Goal: Task Accomplishment & Management: Manage account settings

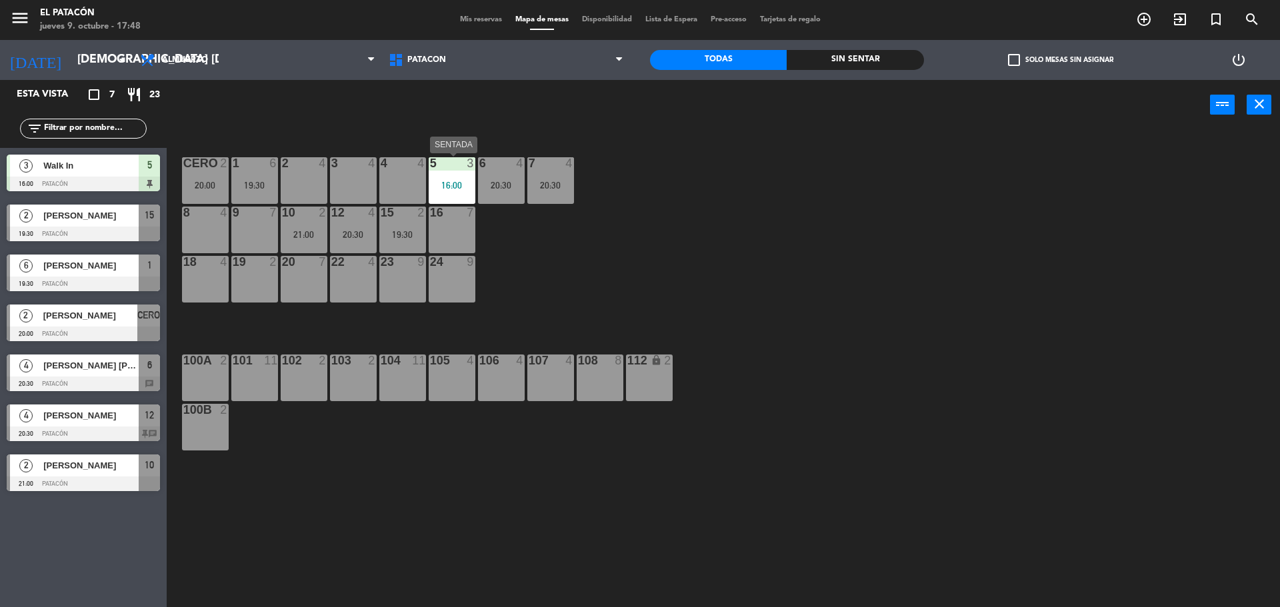
click at [446, 181] on div "16:00" at bounding box center [452, 185] width 47 height 9
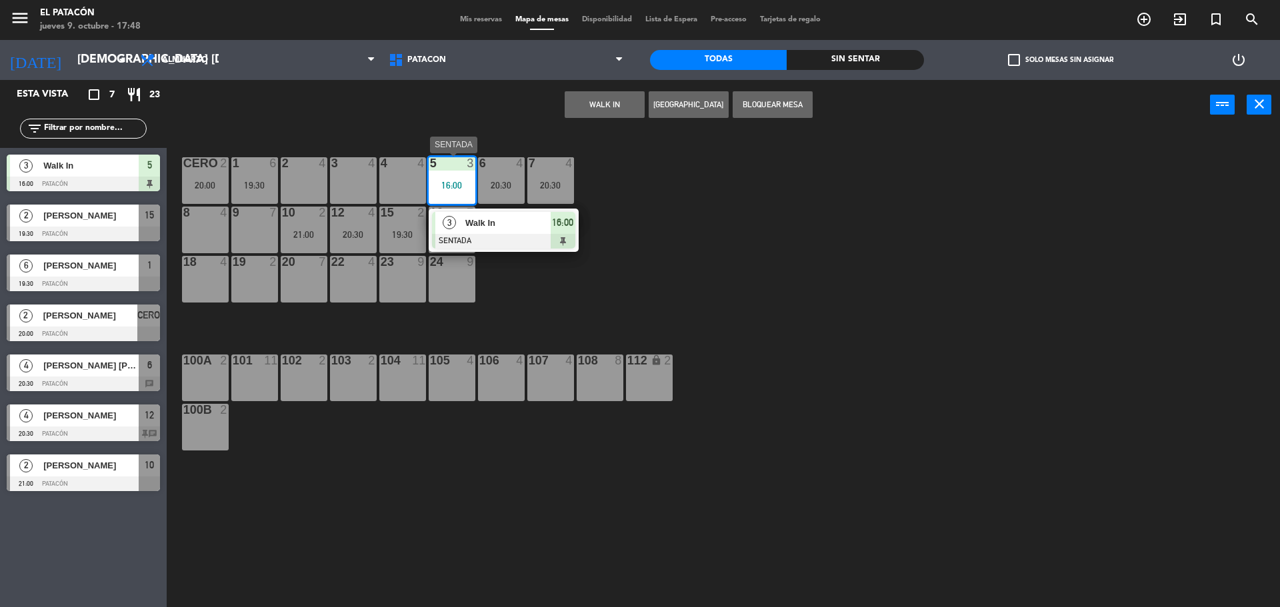
click at [478, 227] on span "Walk In" at bounding box center [507, 223] width 85 height 14
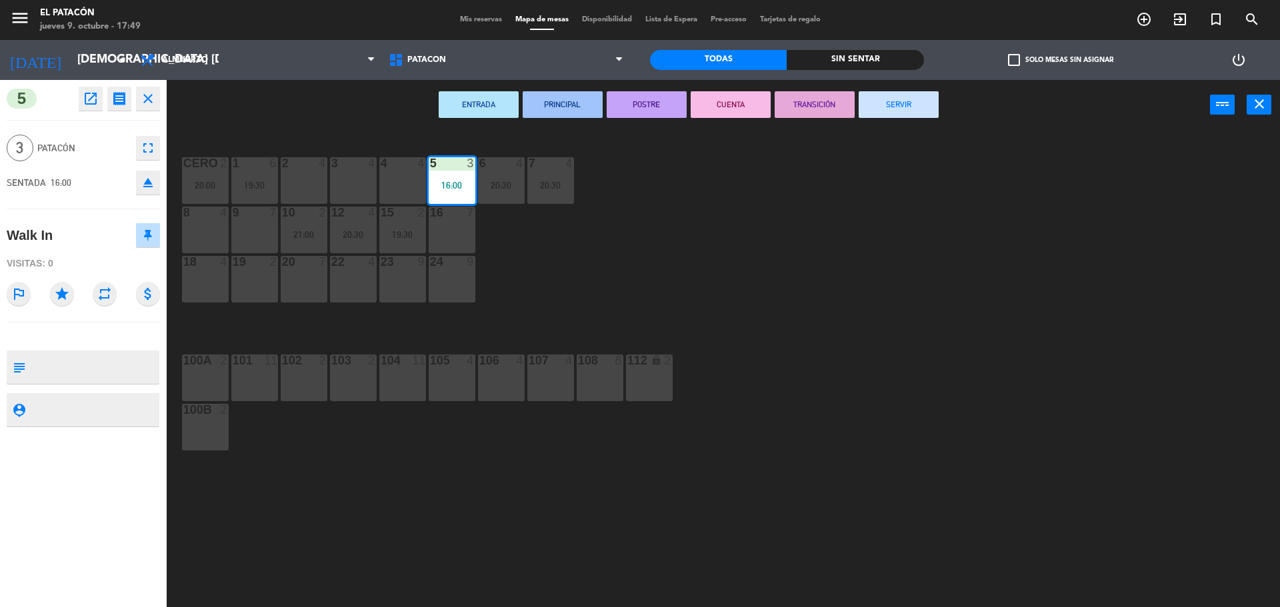
click at [899, 85] on div "ENTRADA PRINCIPAL POSTRE CUENTA TRANSICIÓN SERVIR power_input close" at bounding box center [688, 105] width 1043 height 51
click at [904, 101] on button "SERVIR" at bounding box center [898, 104] width 80 height 27
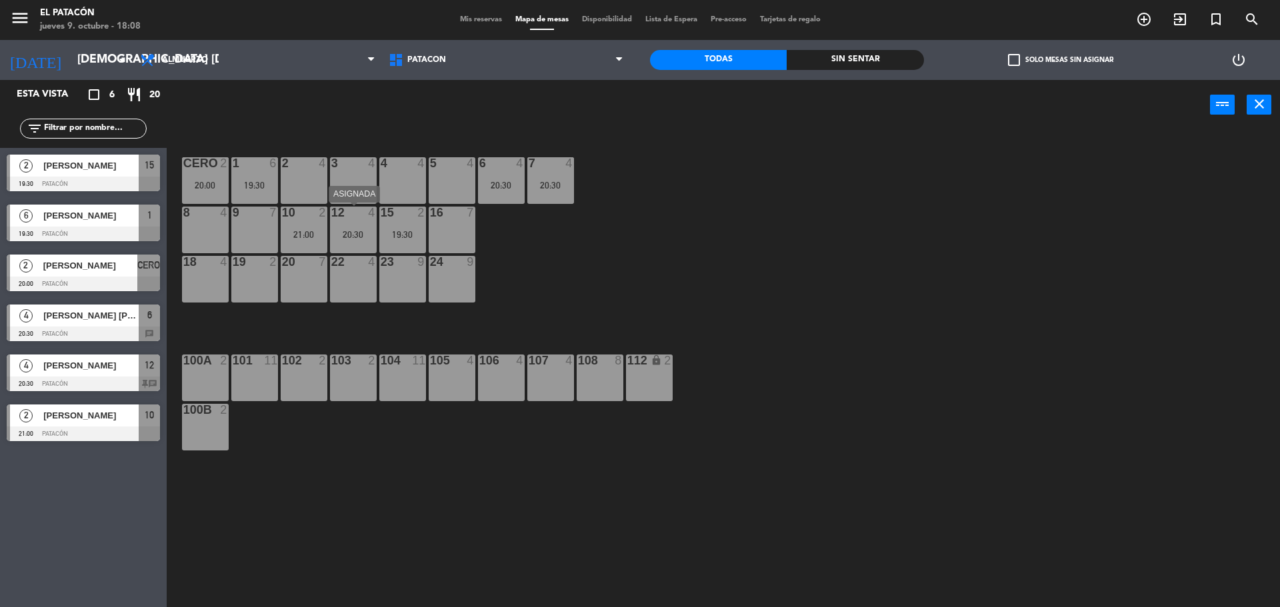
click at [349, 233] on div "20:30" at bounding box center [353, 234] width 47 height 9
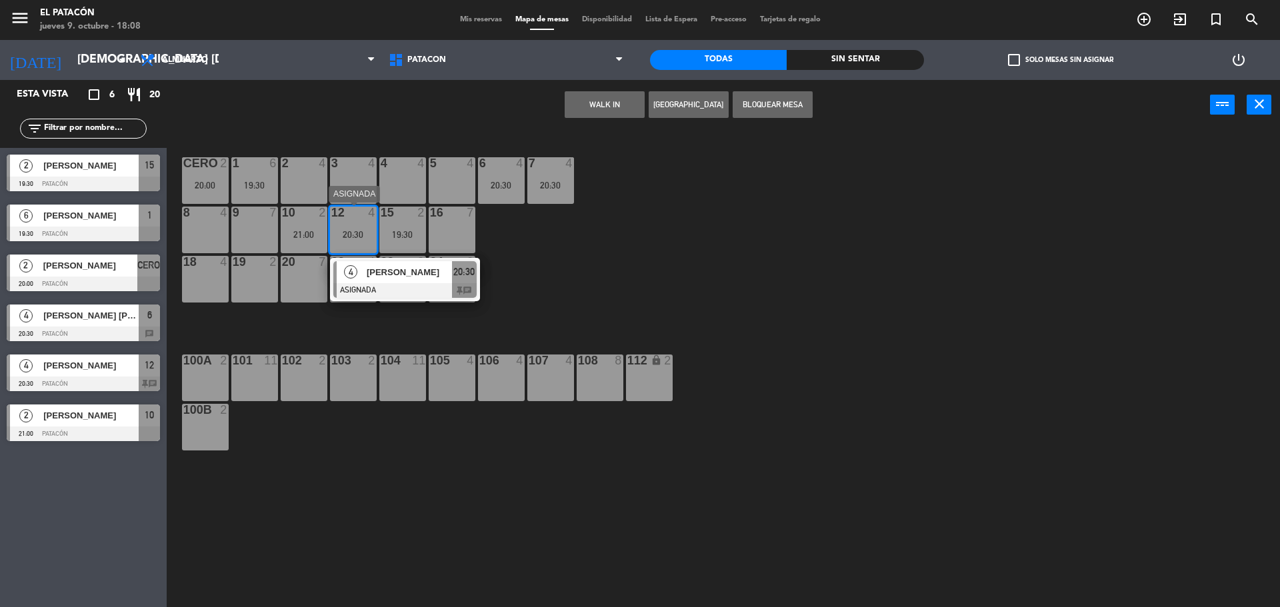
click at [395, 279] on div "[PERSON_NAME]" at bounding box center [408, 272] width 87 height 22
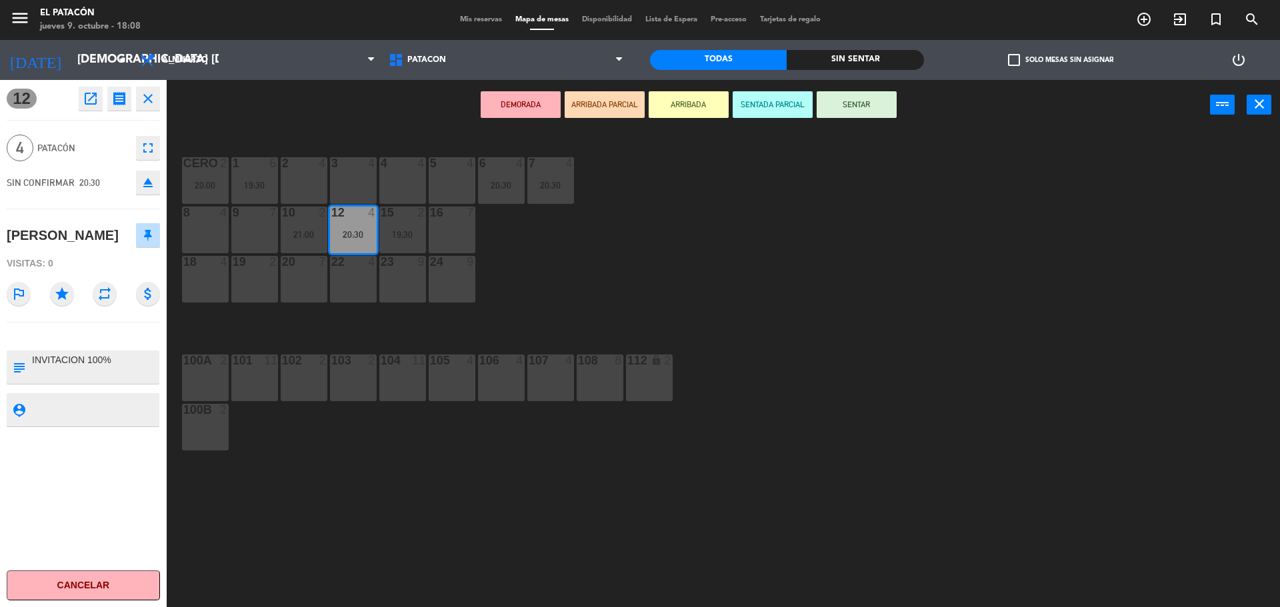
click at [150, 99] on icon "close" at bounding box center [148, 99] width 16 height 16
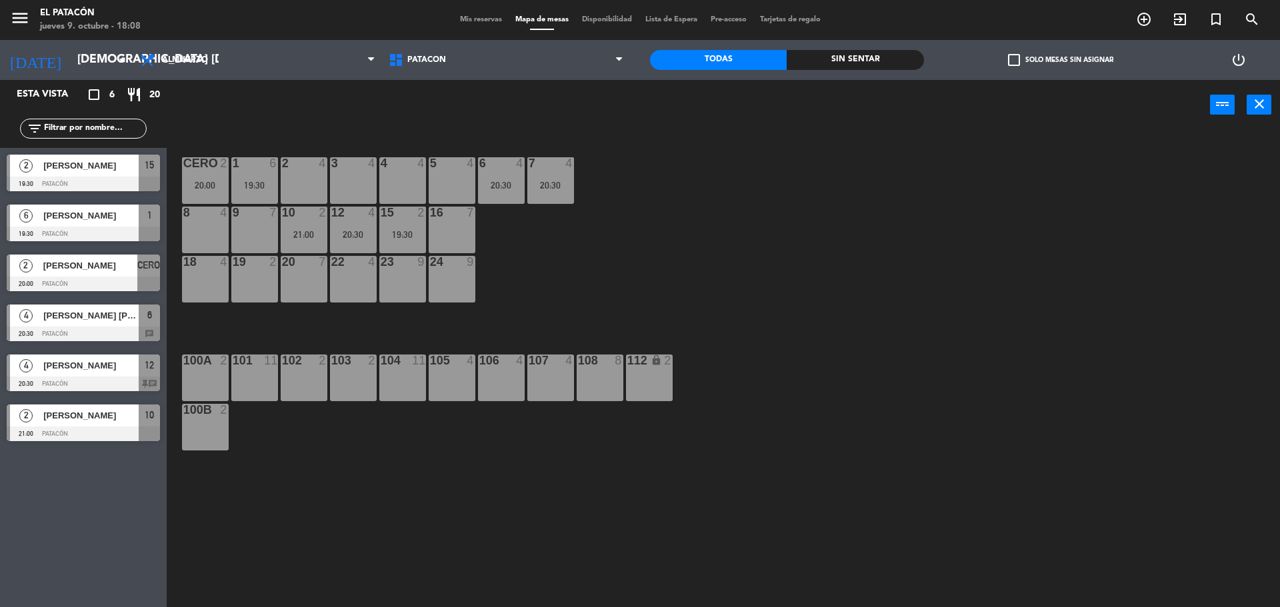
click at [205, 179] on div "CERO 2 20:00" at bounding box center [205, 180] width 47 height 47
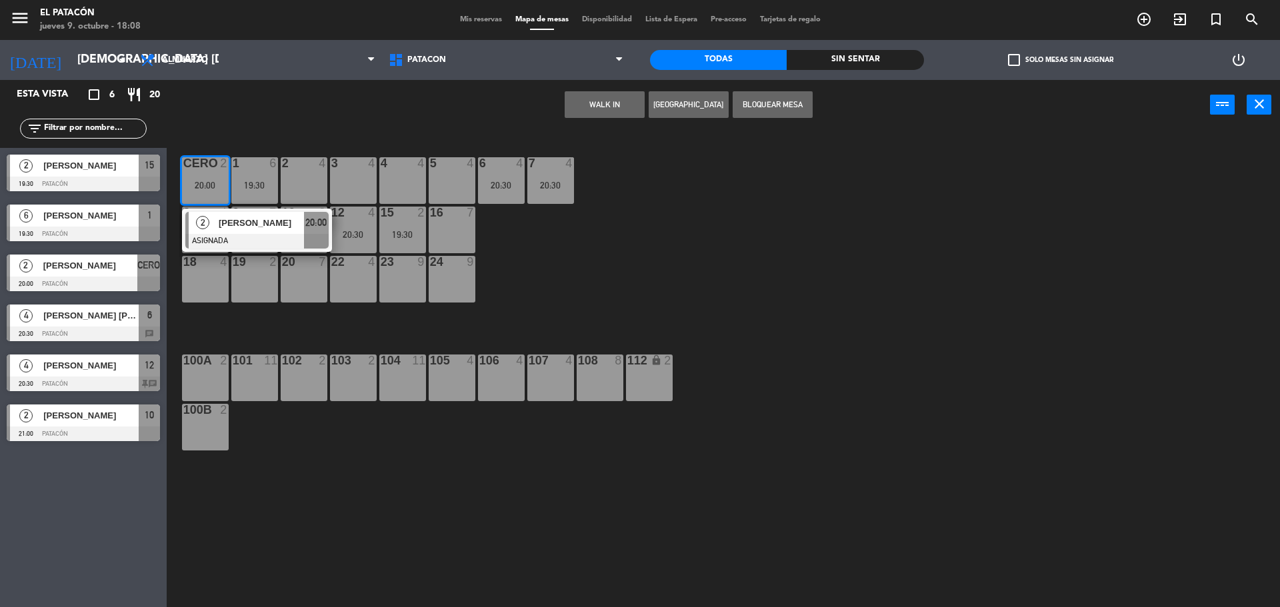
click at [205, 179] on div "CERO 2 20:00" at bounding box center [205, 180] width 47 height 47
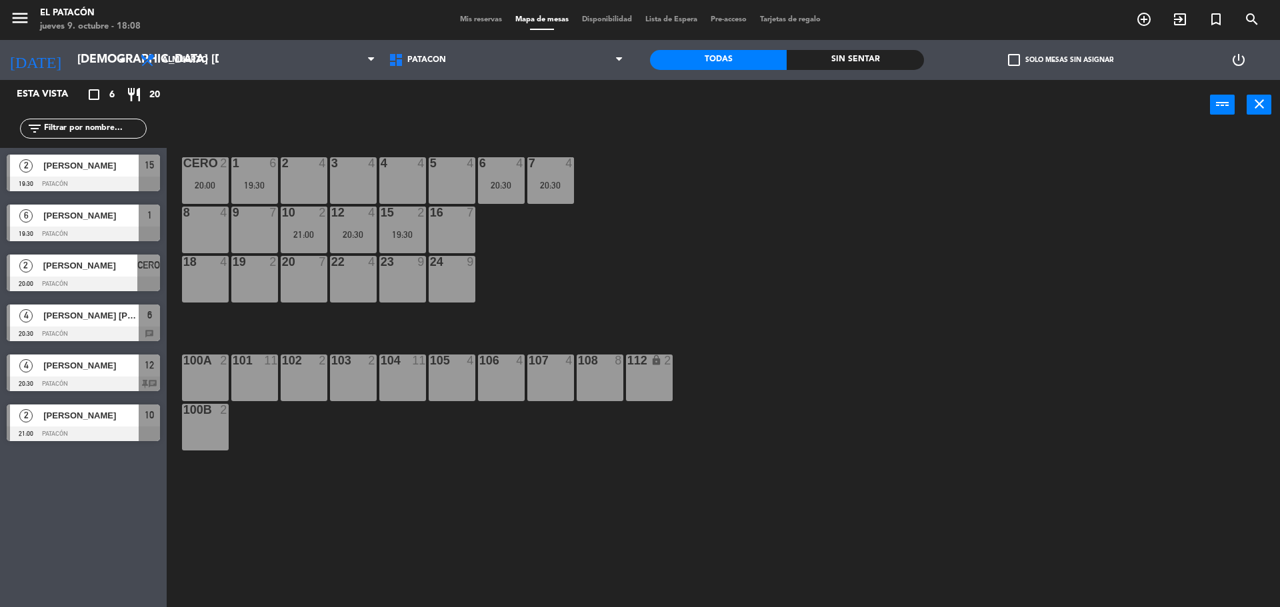
click at [205, 179] on div "CERO 2 20:00" at bounding box center [205, 180] width 47 height 47
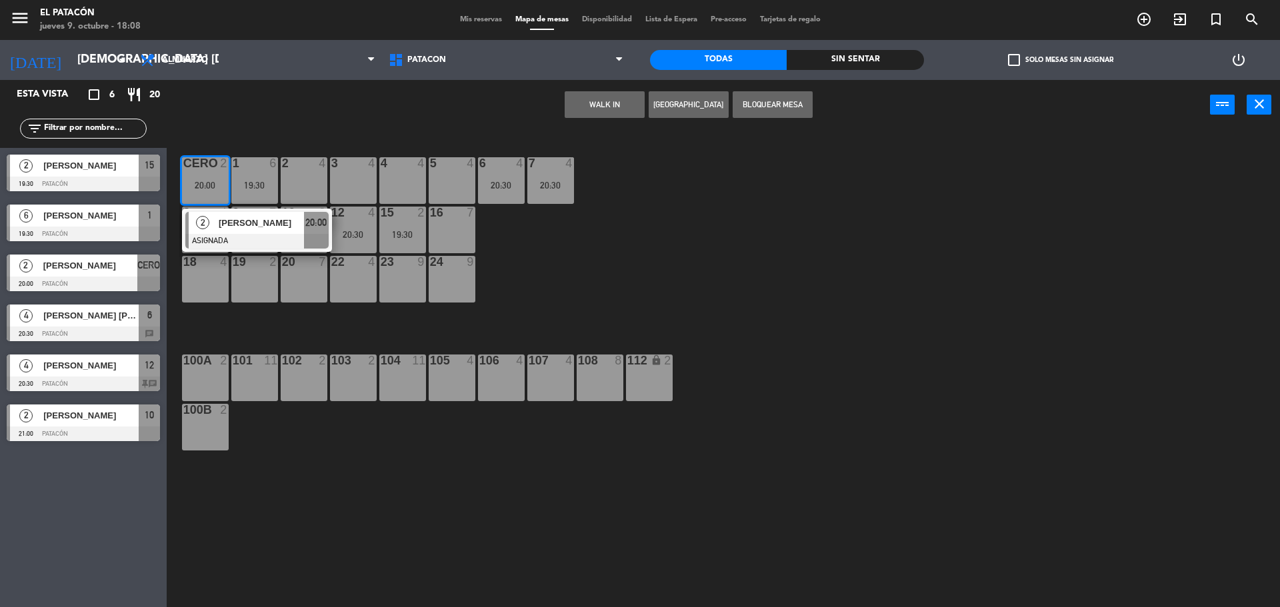
click at [205, 179] on div "CERO 2 20:00" at bounding box center [205, 180] width 47 height 47
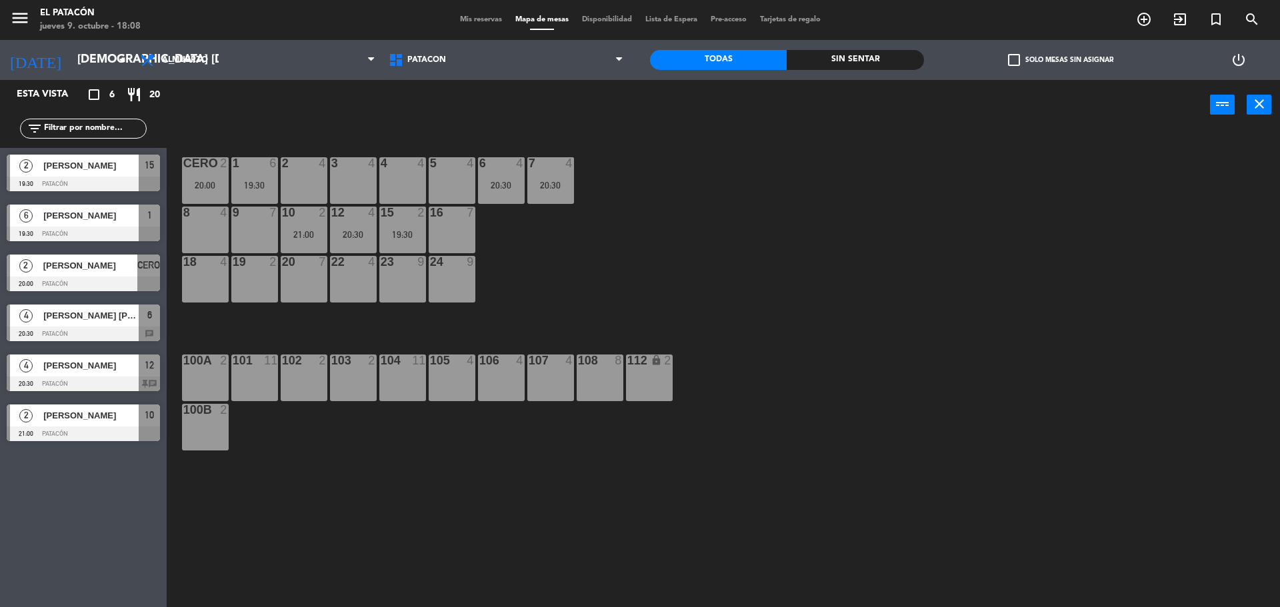
click at [256, 185] on div "19:30" at bounding box center [254, 185] width 47 height 9
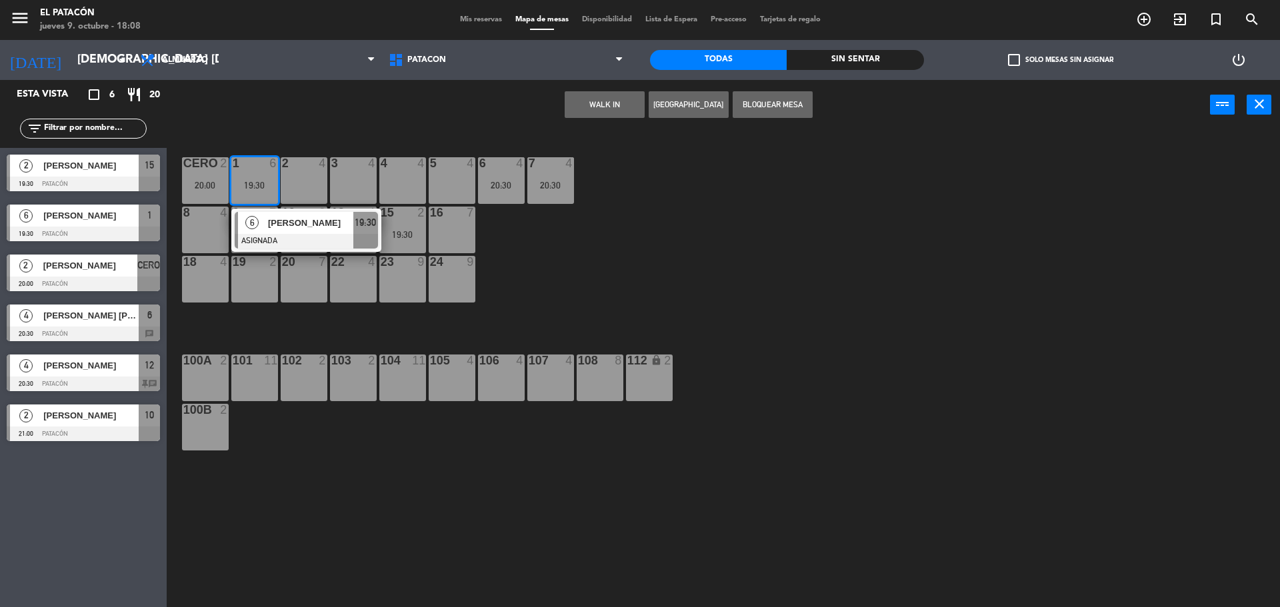
click at [256, 185] on div "19:30" at bounding box center [254, 185] width 47 height 9
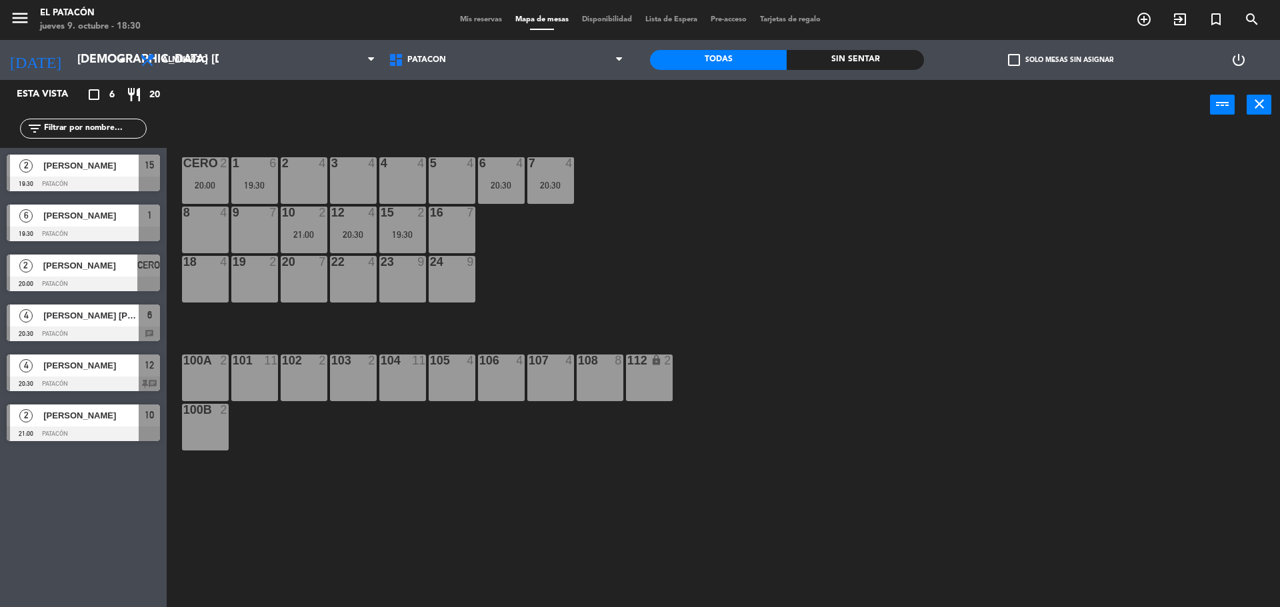
click at [142, 319] on div "6" at bounding box center [149, 316] width 21 height 22
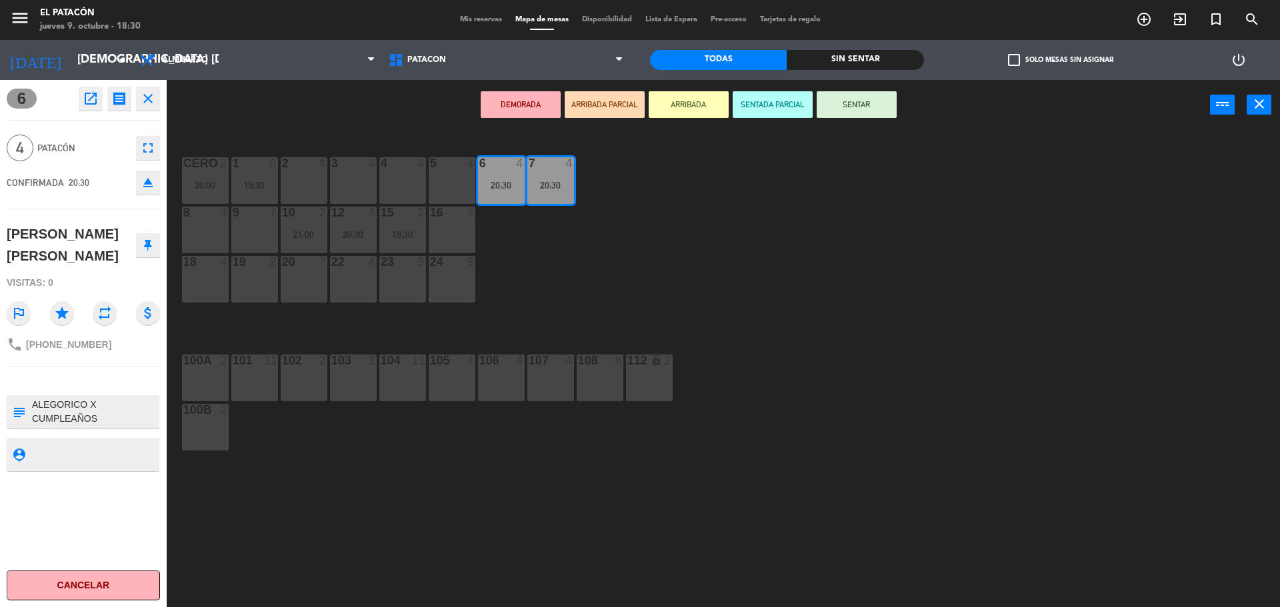
click at [148, 98] on icon "close" at bounding box center [148, 99] width 16 height 16
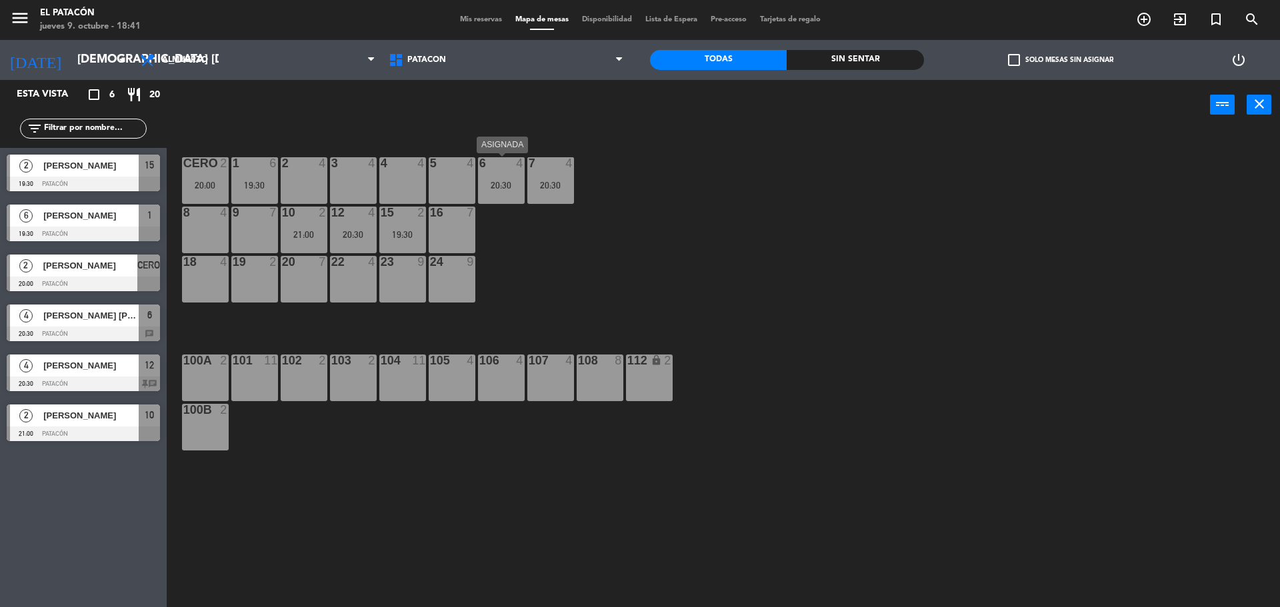
click at [498, 186] on div "20:30" at bounding box center [501, 185] width 47 height 9
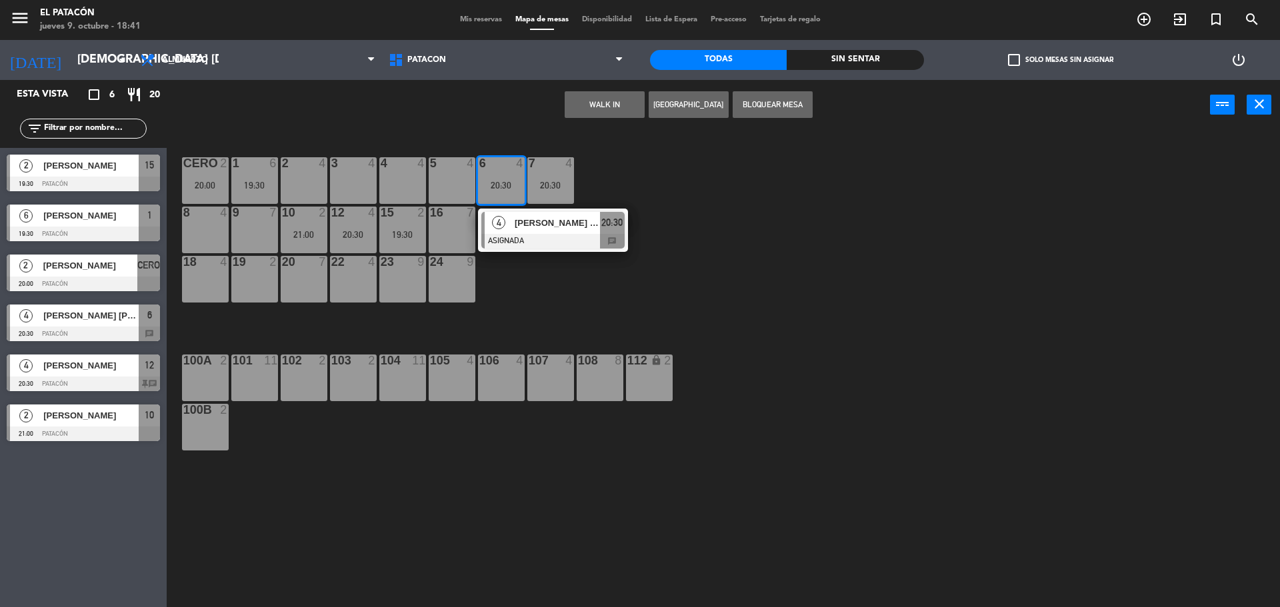
click at [452, 175] on div "5 4" at bounding box center [452, 180] width 47 height 47
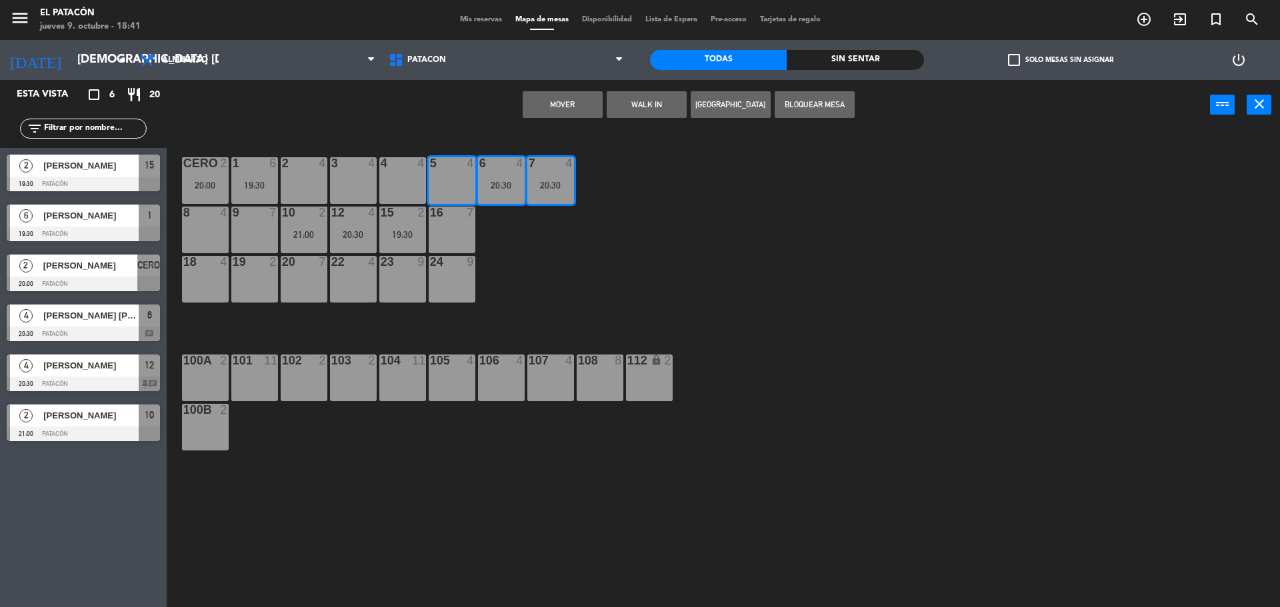
click at [561, 99] on button "Mover" at bounding box center [562, 104] width 80 height 27
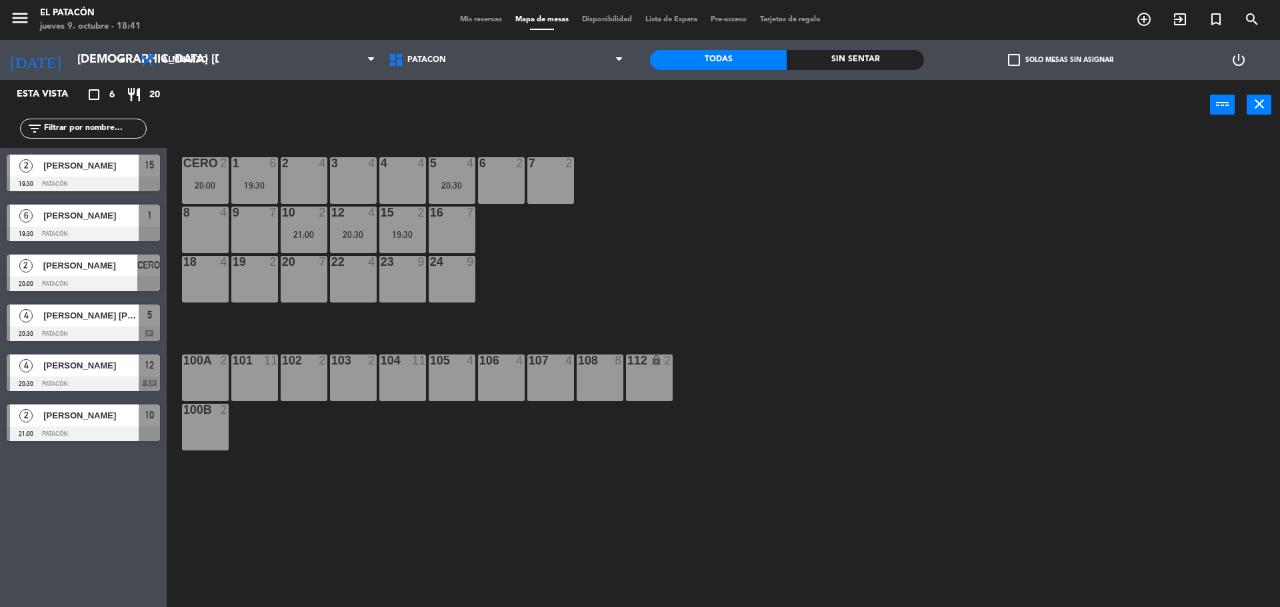
click at [201, 173] on div "CERO 2 20:00" at bounding box center [205, 180] width 47 height 47
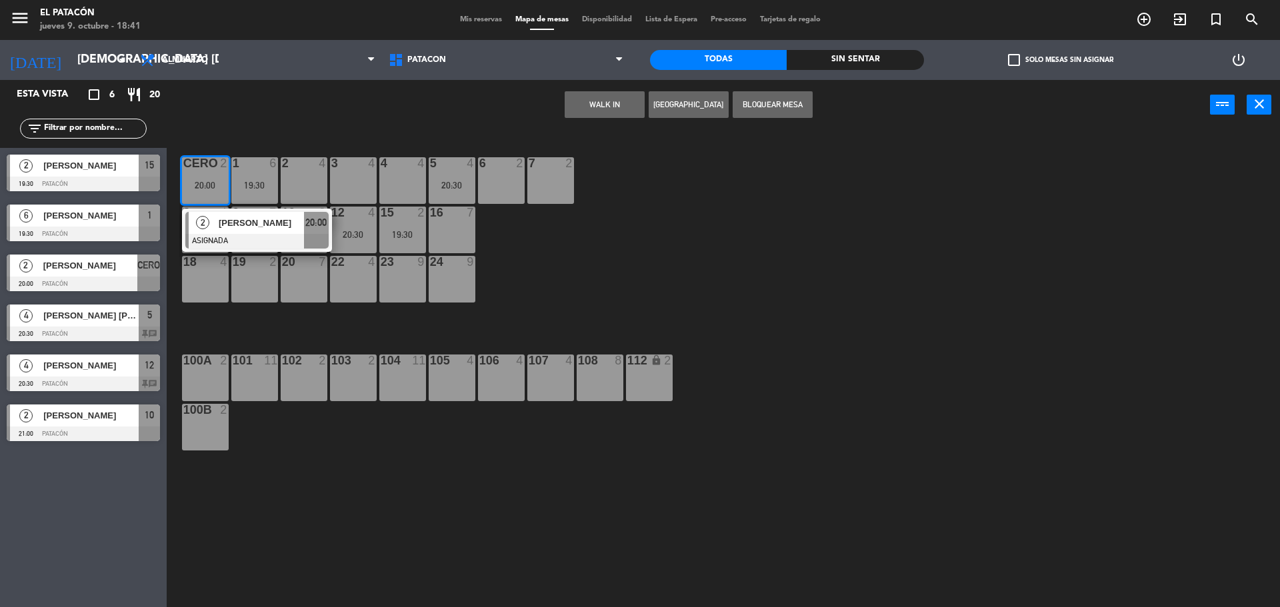
click at [564, 191] on div "7 2" at bounding box center [550, 180] width 47 height 47
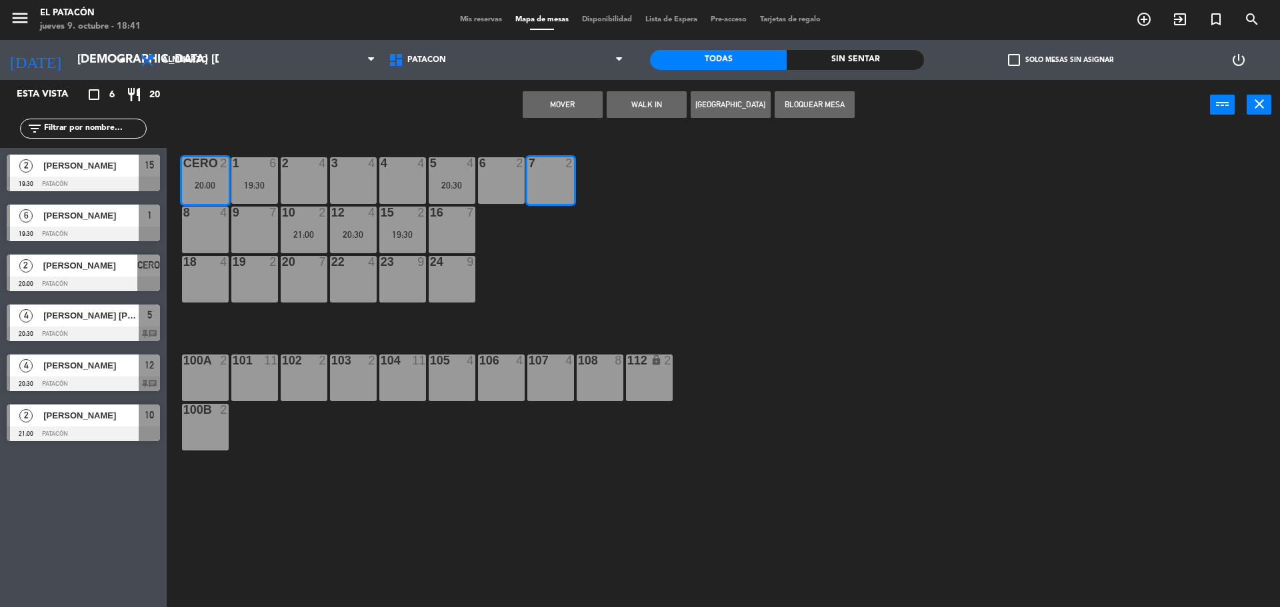
click at [548, 91] on button "Mover" at bounding box center [562, 104] width 80 height 27
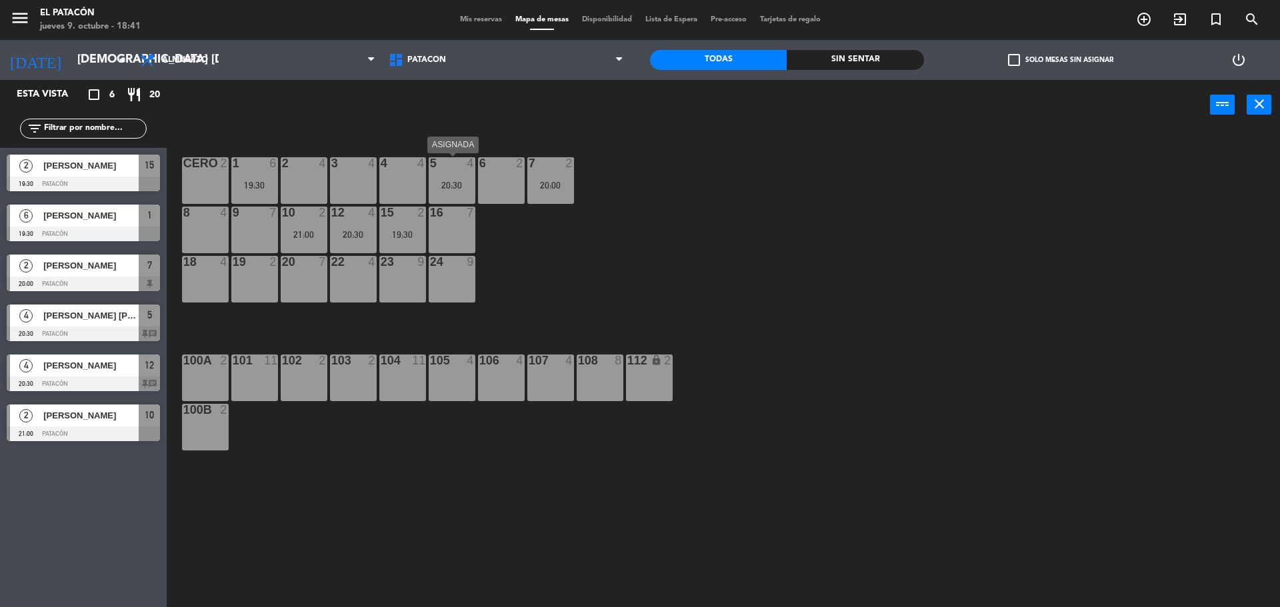
click at [448, 178] on div "5 4 20:30" at bounding box center [452, 180] width 47 height 47
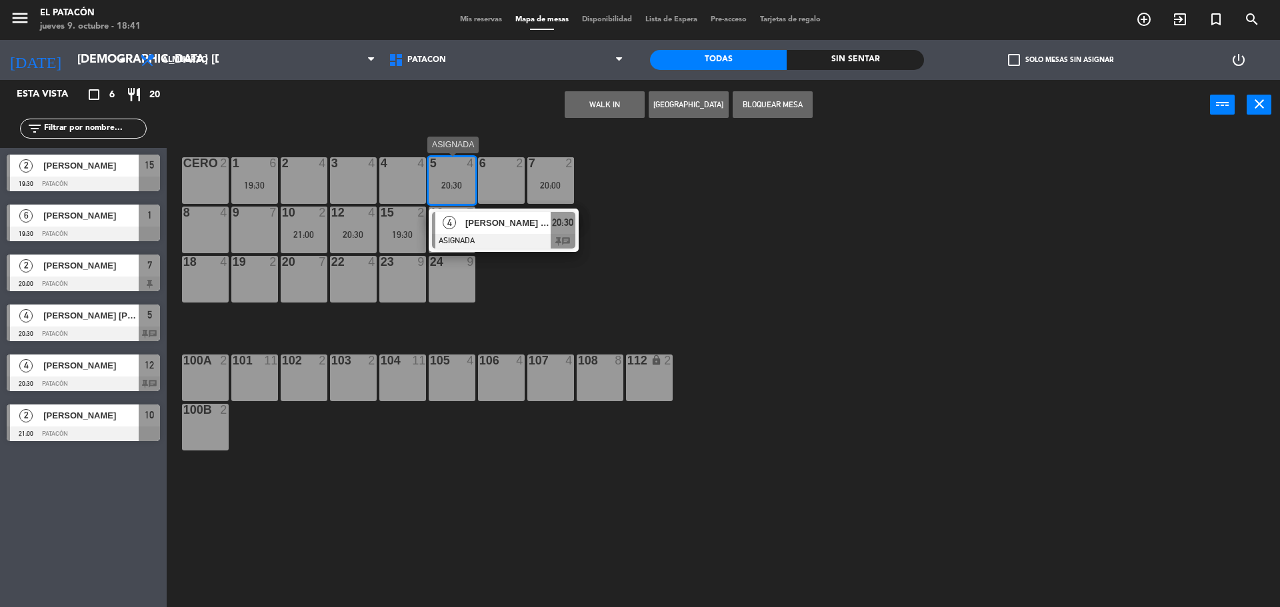
click at [478, 237] on div at bounding box center [503, 241] width 143 height 15
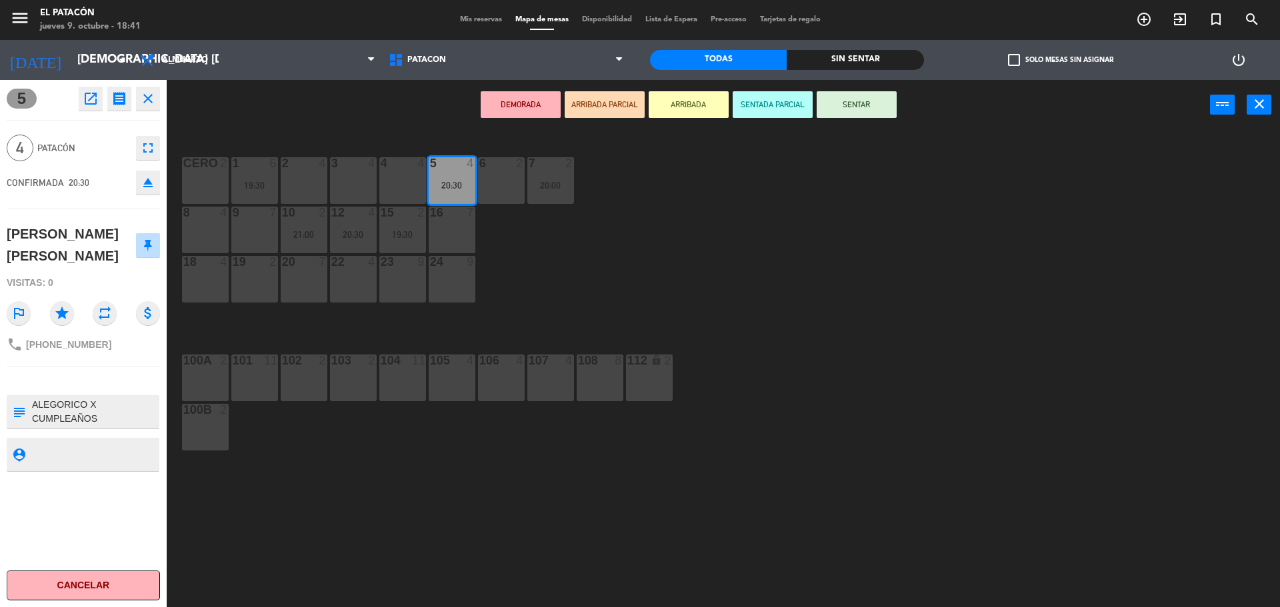
click at [150, 94] on icon "close" at bounding box center [148, 99] width 16 height 16
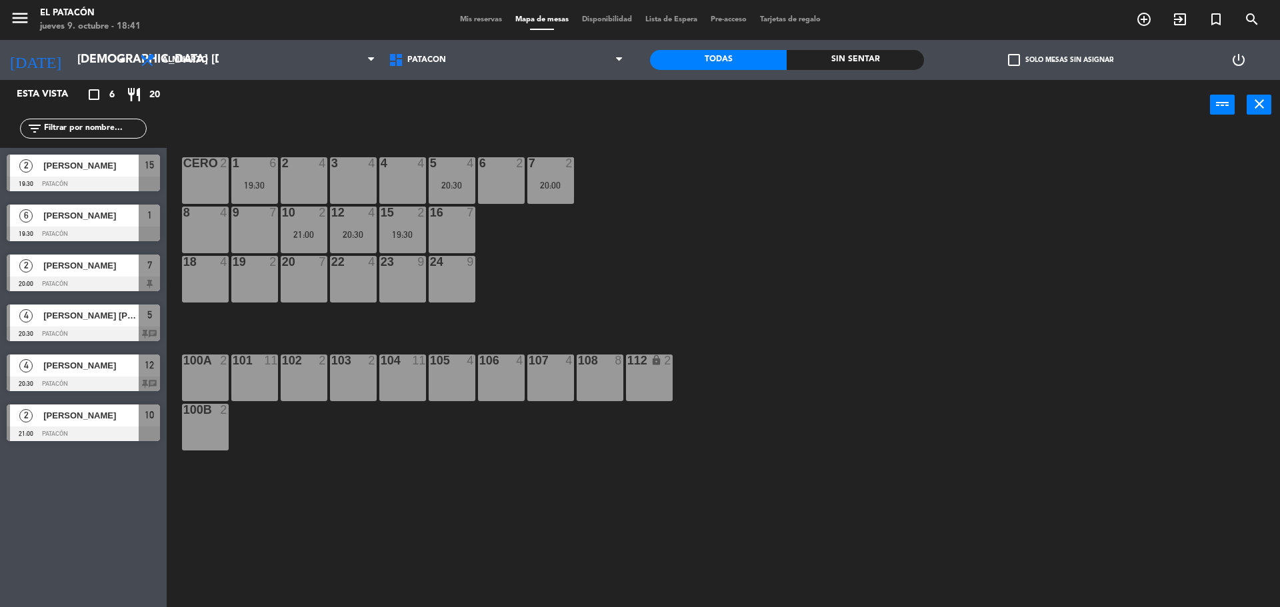
click at [251, 183] on div "19:30" at bounding box center [254, 185] width 47 height 9
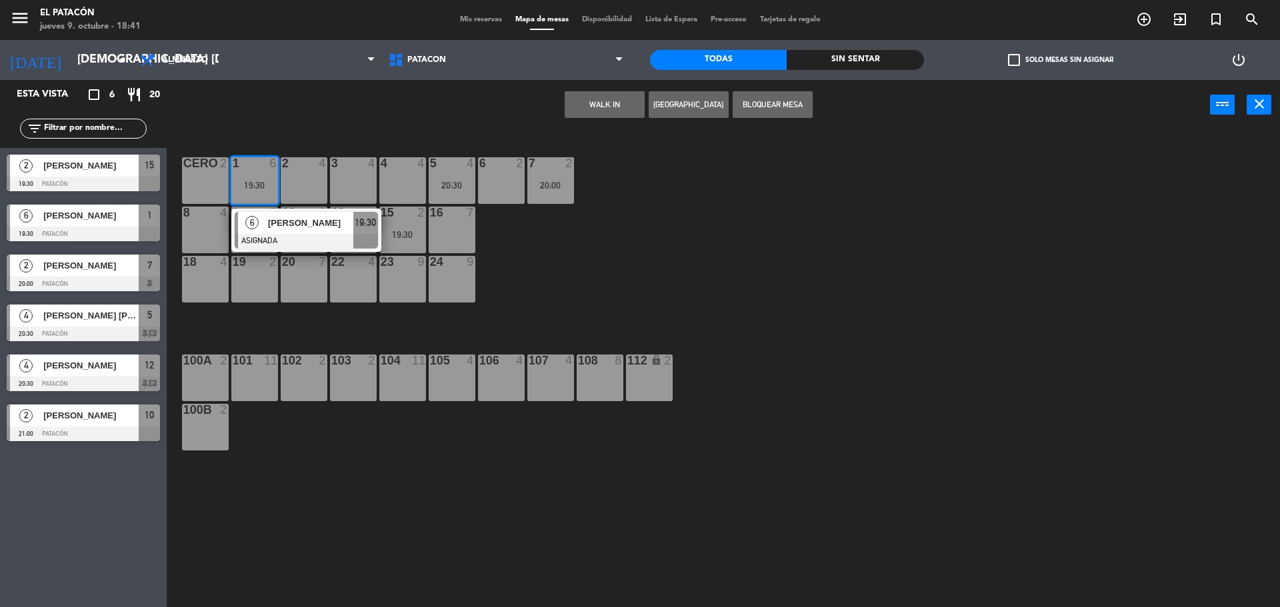
click at [268, 237] on div at bounding box center [306, 241] width 143 height 15
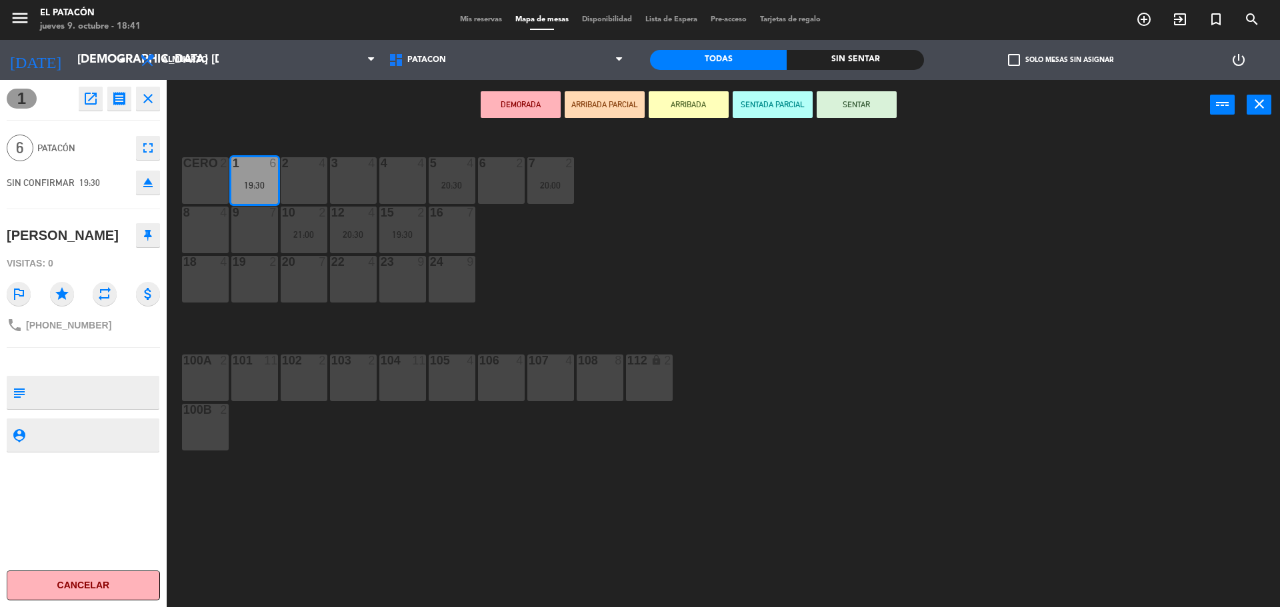
click at [143, 98] on icon "close" at bounding box center [148, 99] width 16 height 16
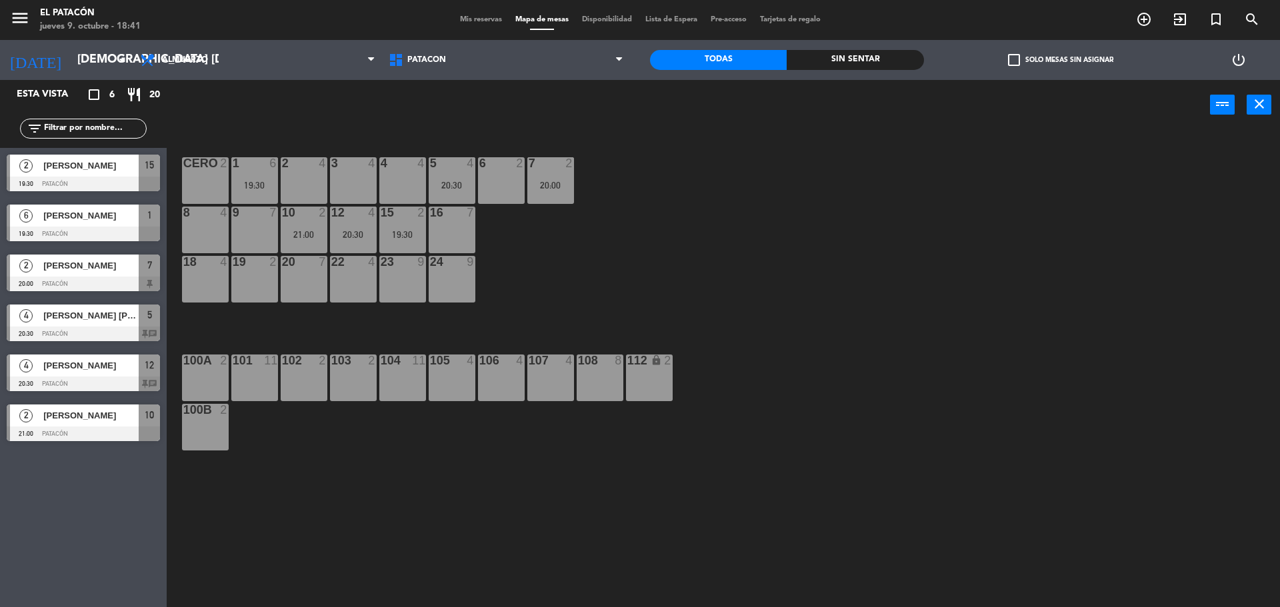
click at [297, 226] on div "10 2 21:00" at bounding box center [304, 230] width 47 height 47
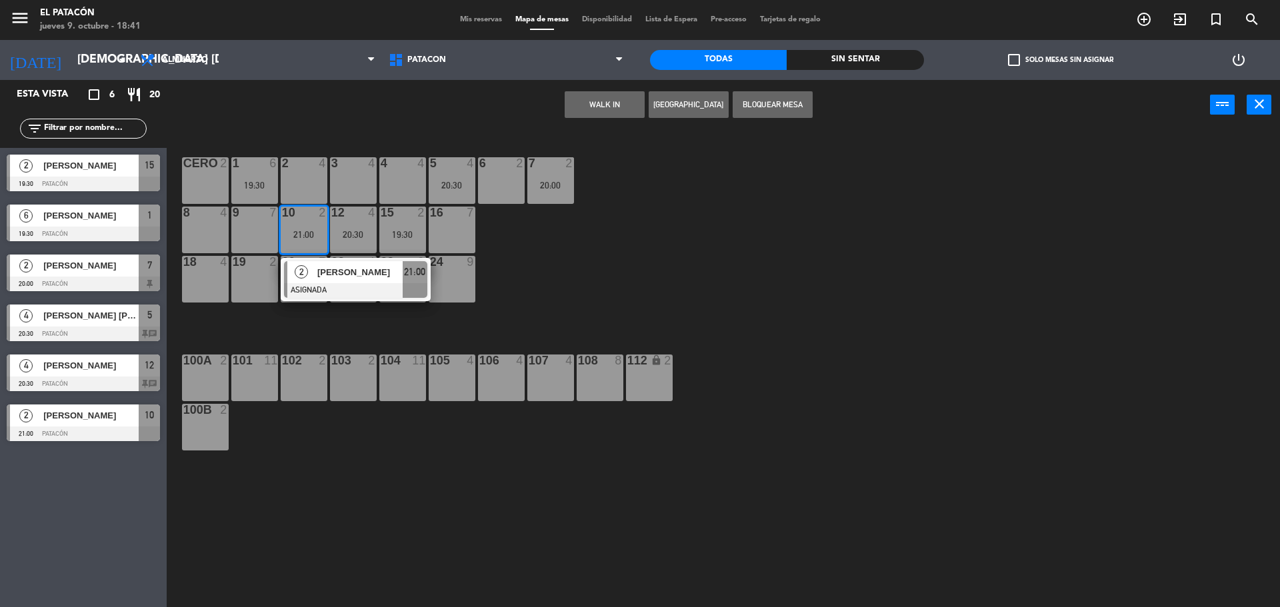
click at [299, 281] on div "2" at bounding box center [301, 272] width 29 height 22
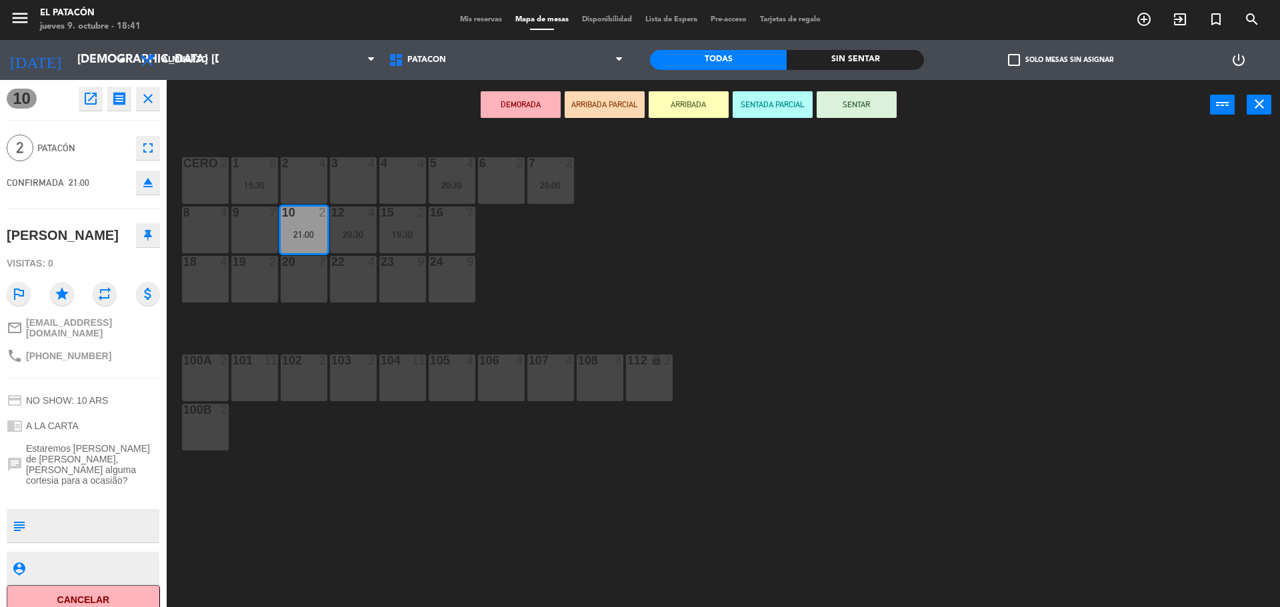
click at [155, 103] on icon "close" at bounding box center [148, 99] width 16 height 16
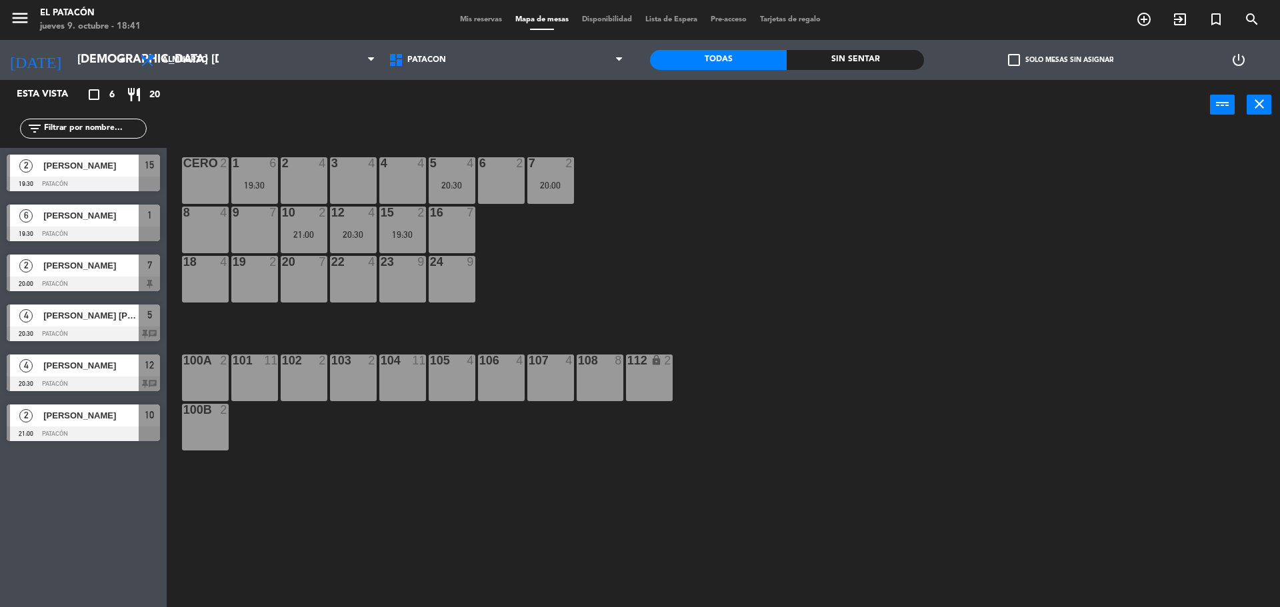
click at [355, 230] on div "20:30" at bounding box center [353, 234] width 47 height 9
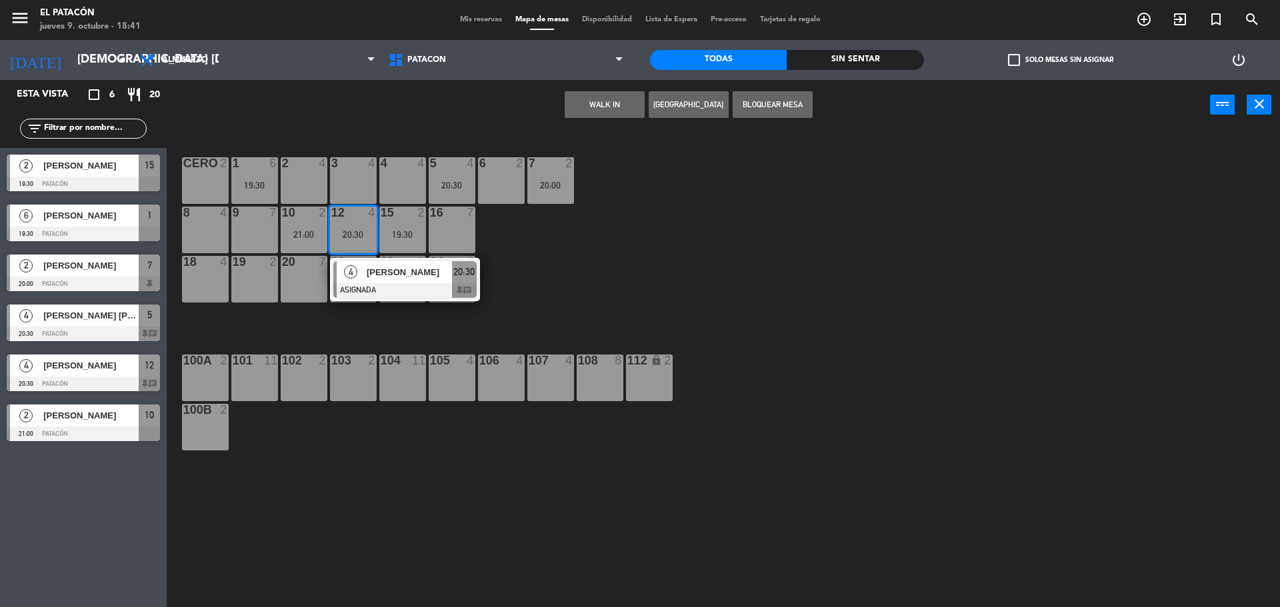
click at [353, 276] on span "4" at bounding box center [350, 271] width 13 height 13
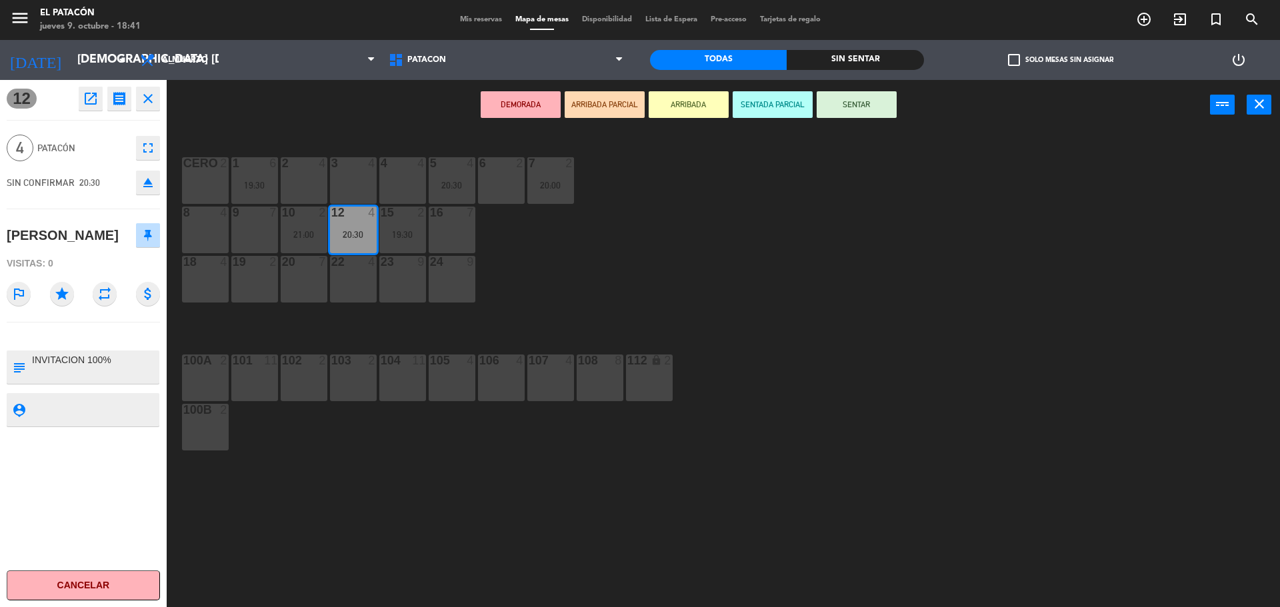
click at [145, 100] on icon "close" at bounding box center [148, 99] width 16 height 16
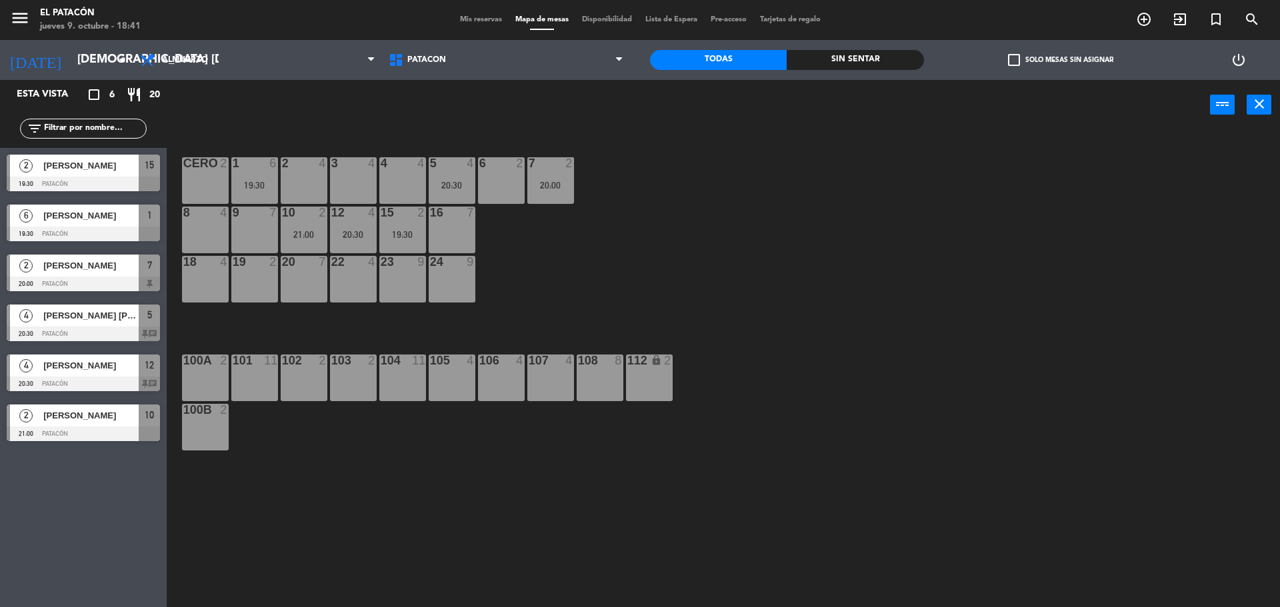
click at [394, 234] on div "19:30" at bounding box center [402, 234] width 47 height 9
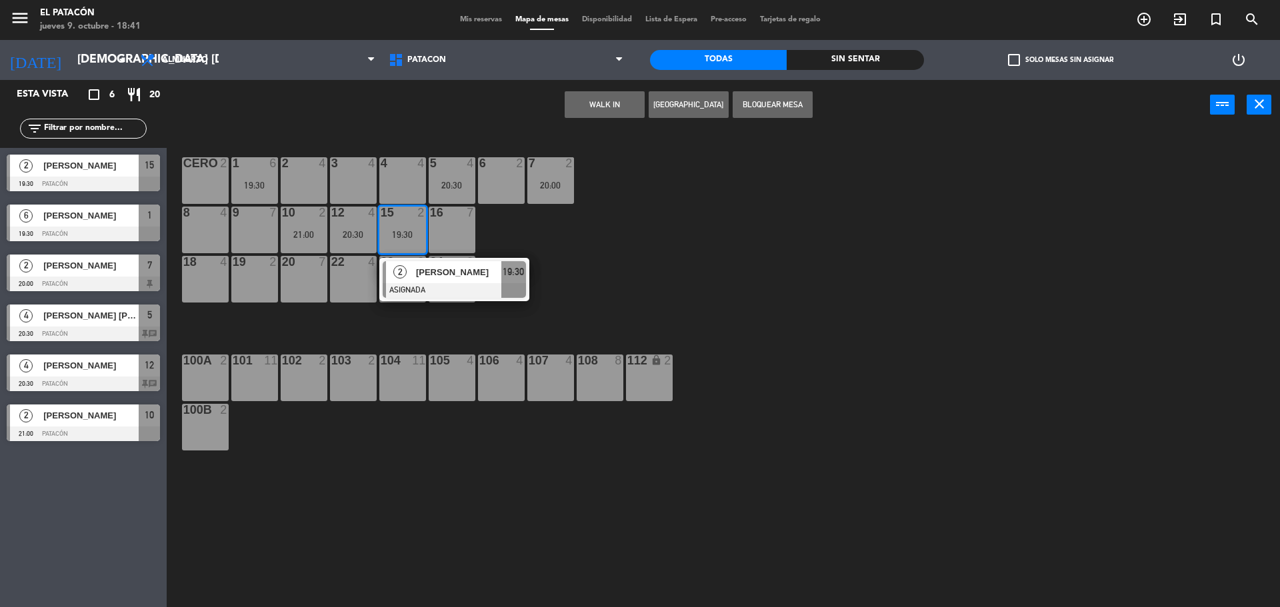
click at [425, 283] on div at bounding box center [454, 290] width 143 height 15
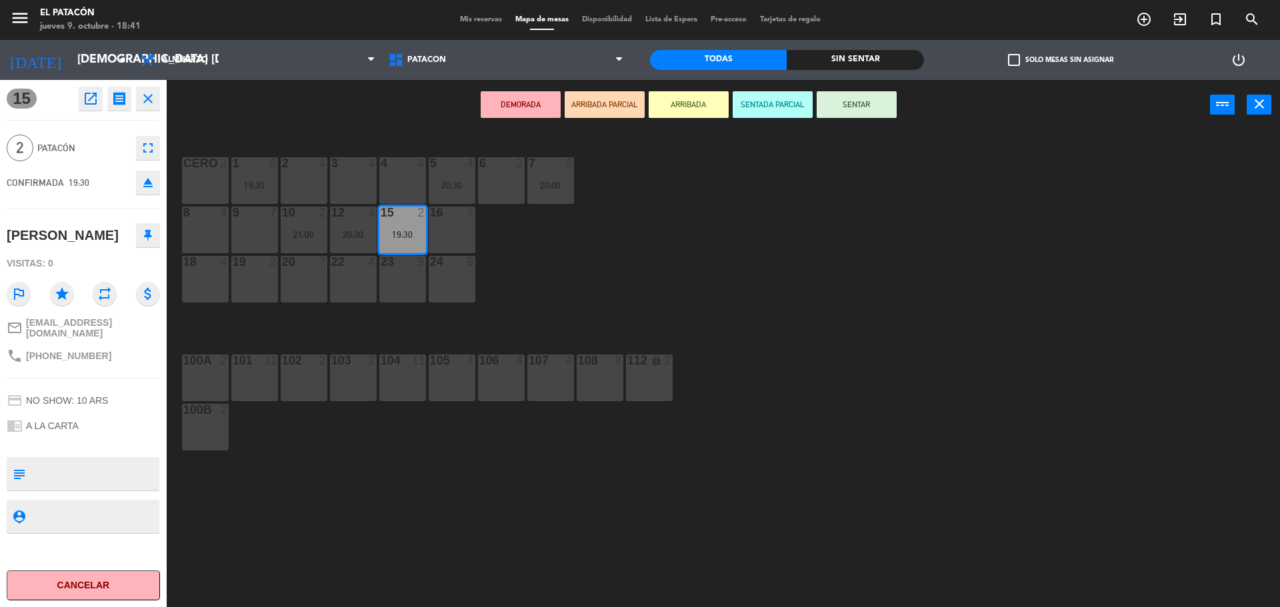
click at [150, 105] on icon "close" at bounding box center [148, 99] width 16 height 16
